Goal: Task Accomplishment & Management: Manage account settings

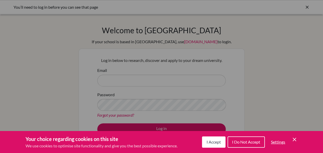
click at [295, 142] on icon "Cookie Control Close Icon" at bounding box center [294, 139] width 6 height 6
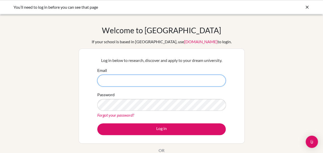
click at [162, 81] on input "Email" at bounding box center [161, 81] width 128 height 12
type input "[EMAIL_ADDRESS][DOMAIN_NAME]"
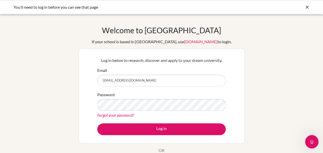
click at [313, 140] on icon "Open Intercom Messenger" at bounding box center [311, 141] width 8 height 8
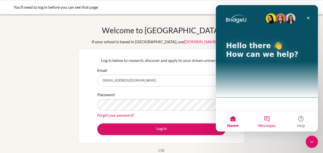
click at [265, 120] on button "Messages" at bounding box center [267, 121] width 34 height 20
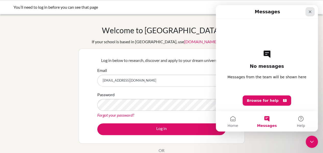
click at [312, 14] on div "Close" at bounding box center [309, 11] width 9 height 9
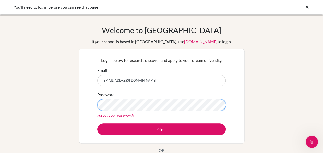
click at [60, 109] on div "Welcome to BridgeU If your school is based in China, use app.bridge-u.com.cn to…" at bounding box center [161, 109] width 323 height 167
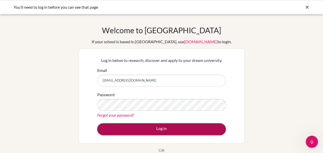
click at [136, 129] on button "Log in" at bounding box center [161, 129] width 128 height 12
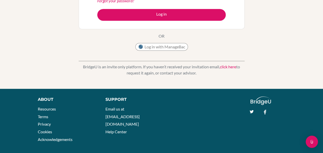
scroll to position [119, 0]
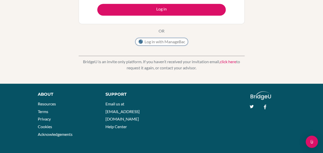
click at [165, 42] on button "Log in with ManageBac" at bounding box center [161, 42] width 53 height 8
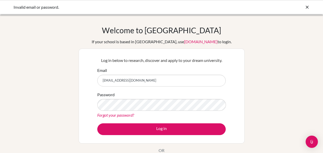
scroll to position [31, 0]
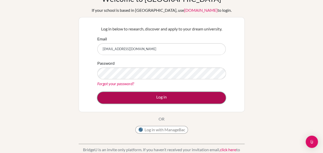
click at [129, 101] on button "Log in" at bounding box center [161, 98] width 128 height 12
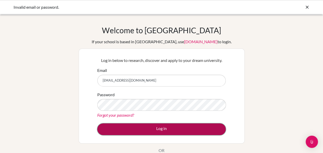
click at [136, 130] on button "Log in" at bounding box center [161, 129] width 128 height 12
click at [131, 123] on button "Log in" at bounding box center [161, 129] width 128 height 12
click at [135, 130] on button "Log in" at bounding box center [161, 129] width 128 height 12
click at [125, 129] on button "Log in" at bounding box center [161, 129] width 128 height 12
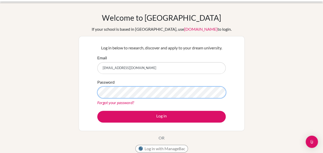
scroll to position [14, 0]
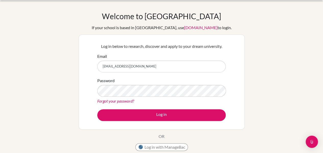
click at [124, 100] on link "Forgot your password?" at bounding box center [115, 100] width 37 height 5
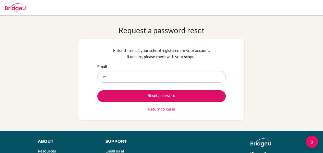
type input "[EMAIL_ADDRESS][DOMAIN_NAME]"
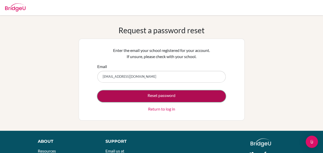
click at [151, 97] on button "Reset password" at bounding box center [161, 96] width 128 height 12
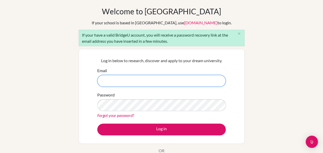
scroll to position [18, 0]
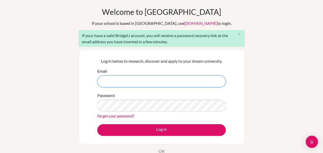
type input "1"
type input "[EMAIL_ADDRESS][DOMAIN_NAME]"
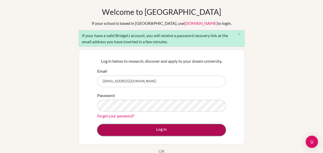
click at [134, 130] on button "Log in" at bounding box center [161, 130] width 128 height 12
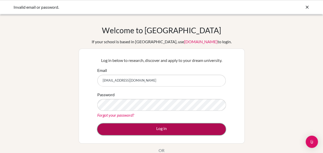
click at [138, 133] on button "Log in" at bounding box center [161, 129] width 128 height 12
click at [134, 127] on button "Log in" at bounding box center [161, 129] width 128 height 12
click at [133, 126] on button "Log in" at bounding box center [161, 129] width 128 height 12
click at [140, 129] on button "Log in" at bounding box center [161, 129] width 128 height 12
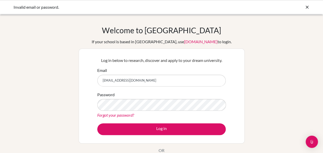
click at [118, 114] on link "Forgot your password?" at bounding box center [115, 114] width 37 height 5
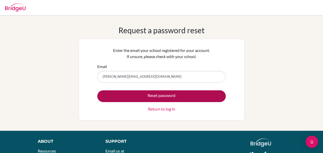
type input "[PERSON_NAME][EMAIL_ADDRESS][DOMAIN_NAME]"
click at [149, 93] on button "Reset password" at bounding box center [161, 96] width 128 height 12
